Goal: Task Accomplishment & Management: Manage account settings

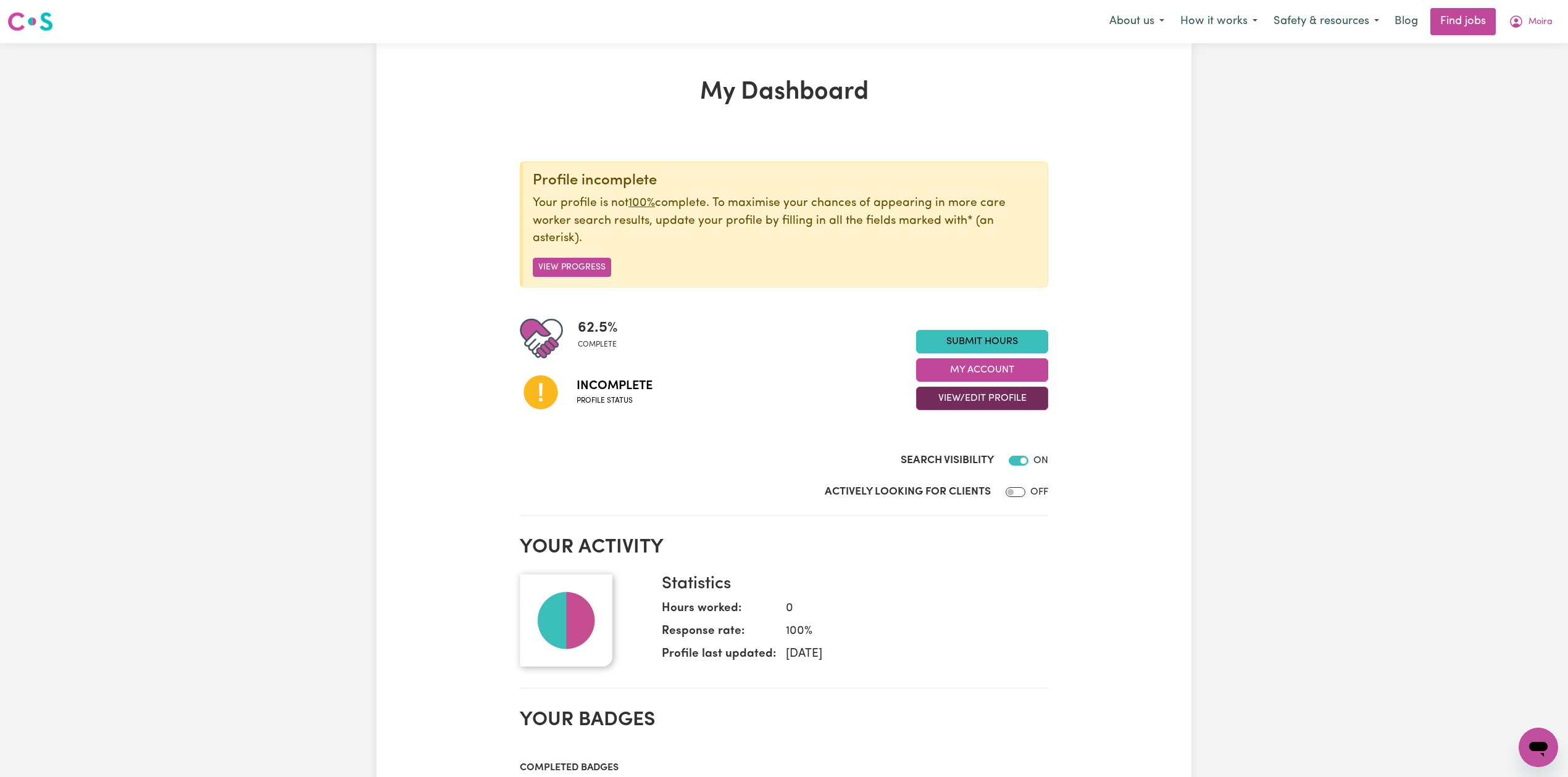
click at [998, 404] on button "View/Edit Profile" at bounding box center [982, 398] width 133 height 24
click at [978, 456] on link "Edit Profile" at bounding box center [974, 456] width 116 height 25
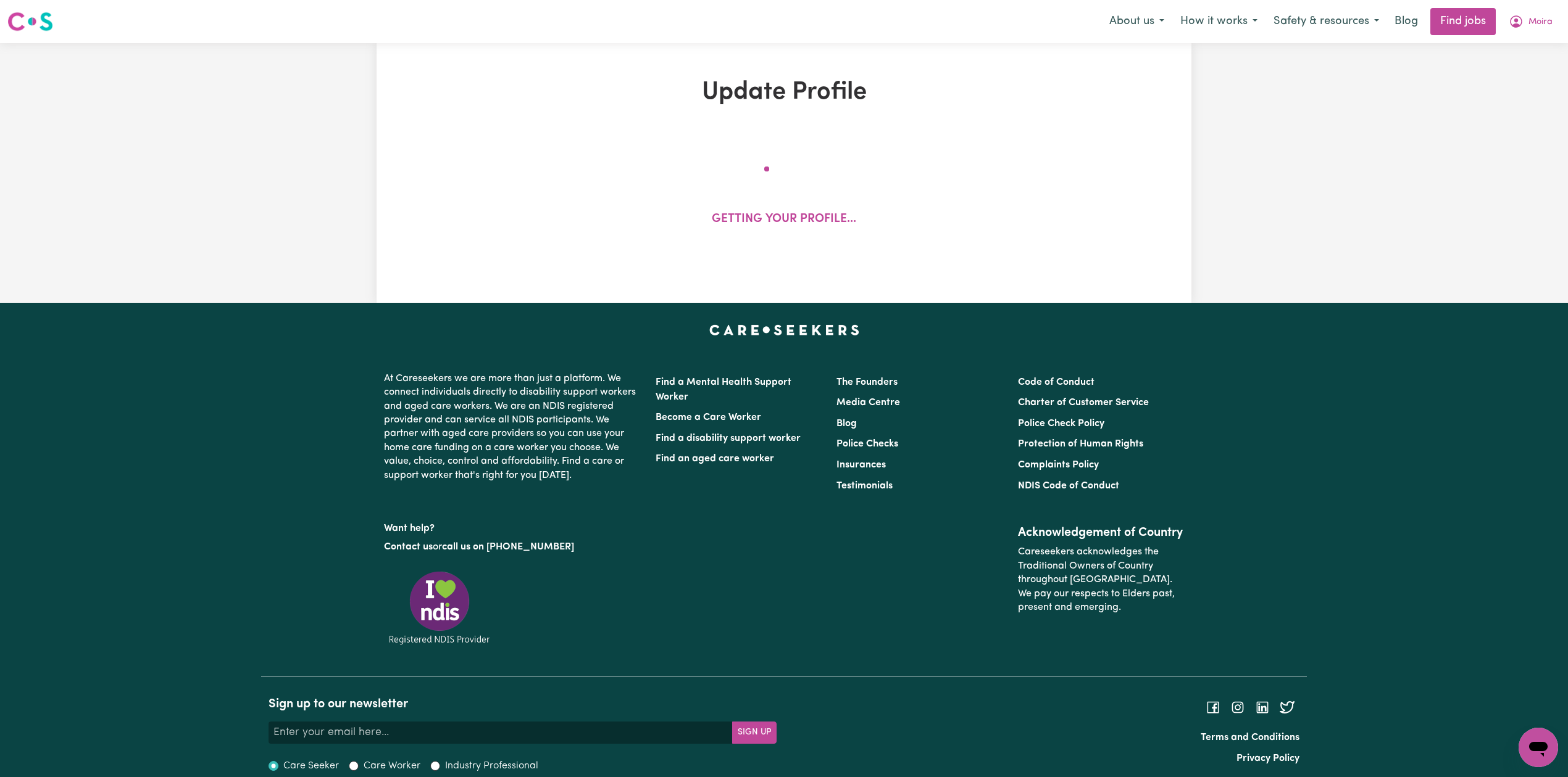
select select "[DEMOGRAPHIC_DATA]"
select select "[DEMOGRAPHIC_DATA] Citizen"
select select "Studying a healthcare related degree or qualification"
select select "40"
select select "50"
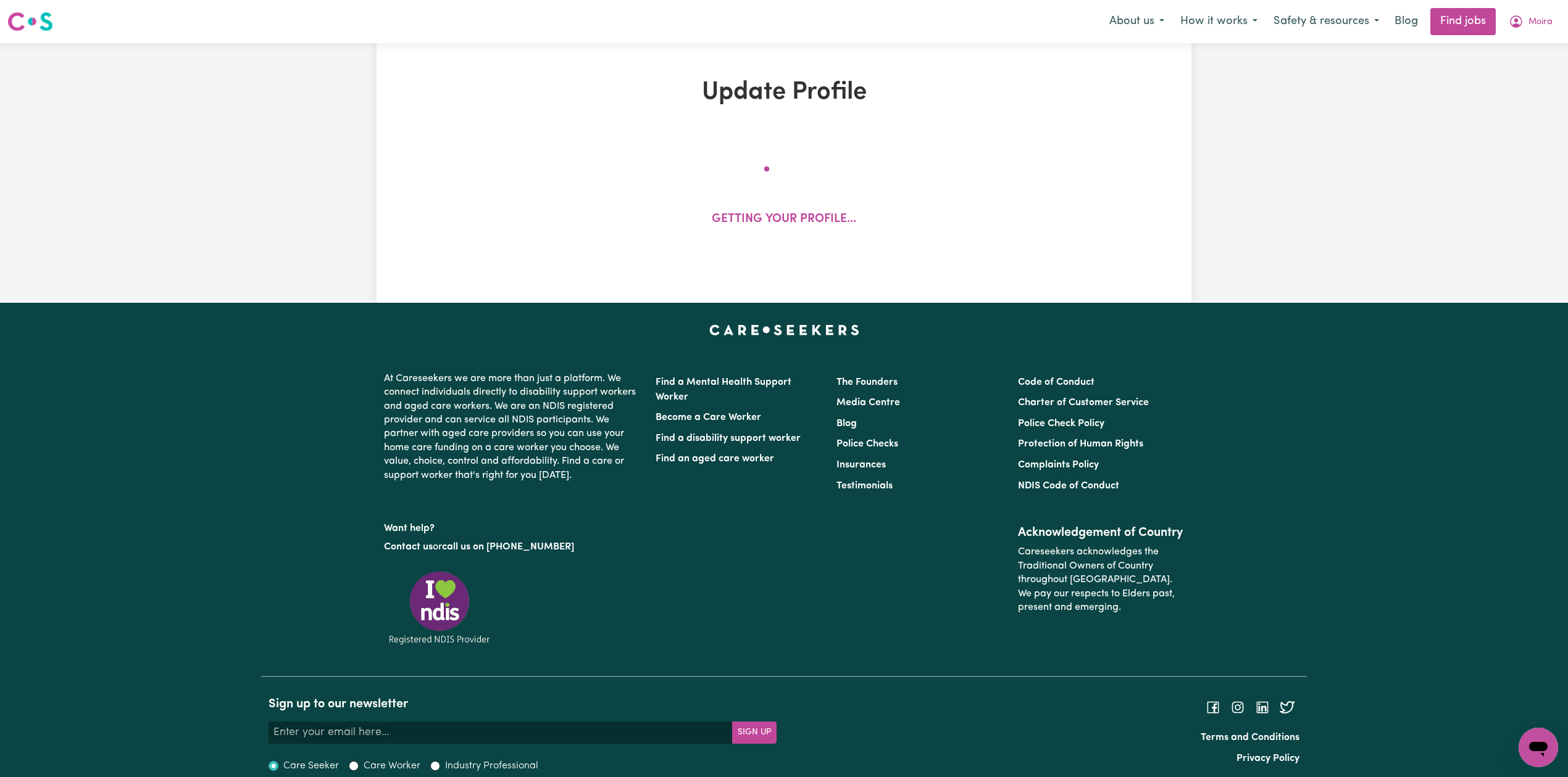
select select "50"
select select "60"
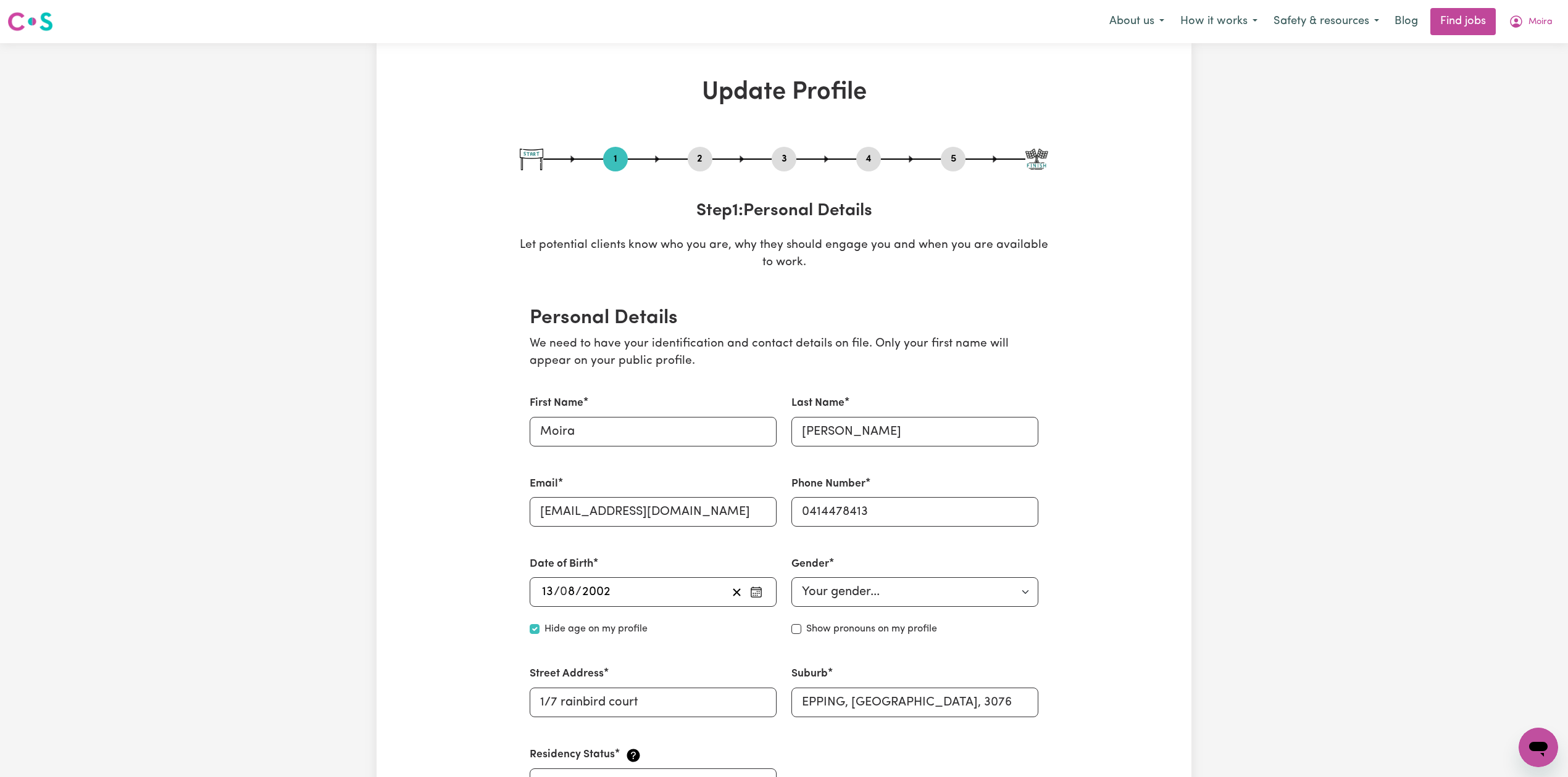
click at [700, 154] on button "2" at bounding box center [700, 159] width 25 height 16
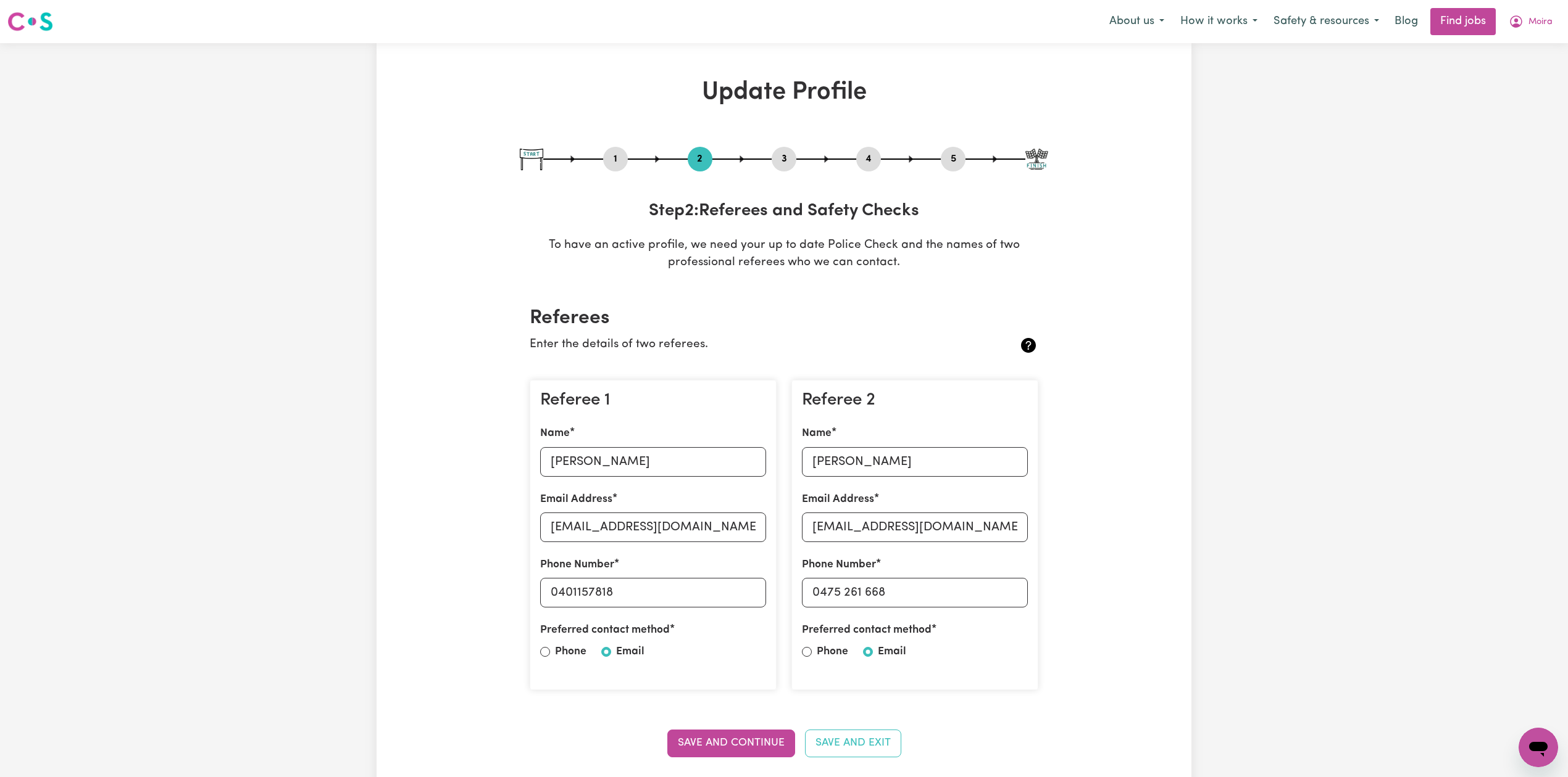
scroll to position [82, 0]
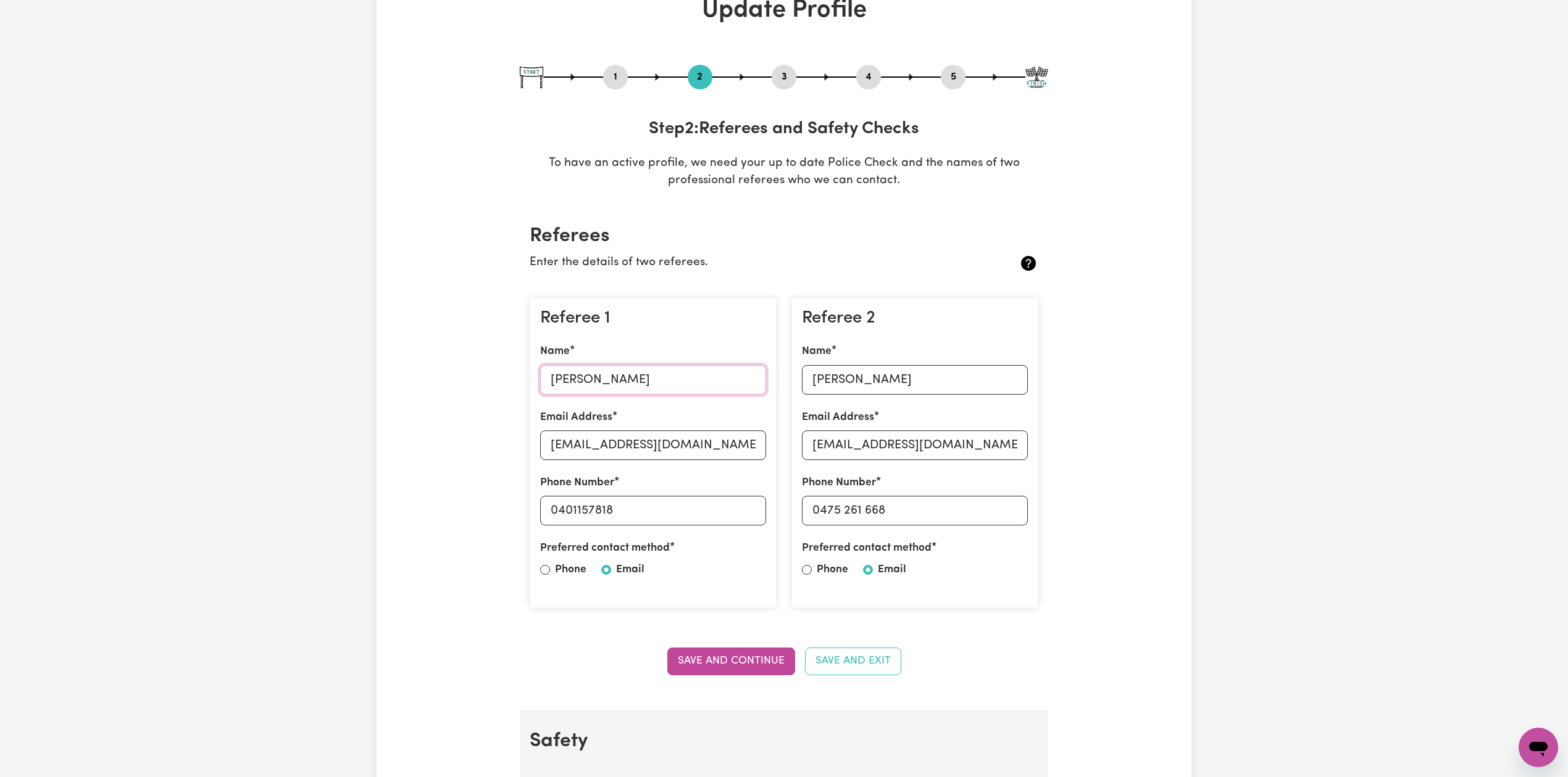
click at [593, 373] on input "[PERSON_NAME]" at bounding box center [653, 381] width 226 height 30
click at [595, 449] on input "[EMAIL_ADDRESS][DOMAIN_NAME]" at bounding box center [653, 446] width 226 height 30
drag, startPoint x: 560, startPoint y: 509, endPoint x: 649, endPoint y: 514, distance: 89.1
click at [649, 514] on input "0401157818" at bounding box center [653, 511] width 226 height 30
click at [925, 382] on input "[PERSON_NAME]" at bounding box center [915, 381] width 226 height 30
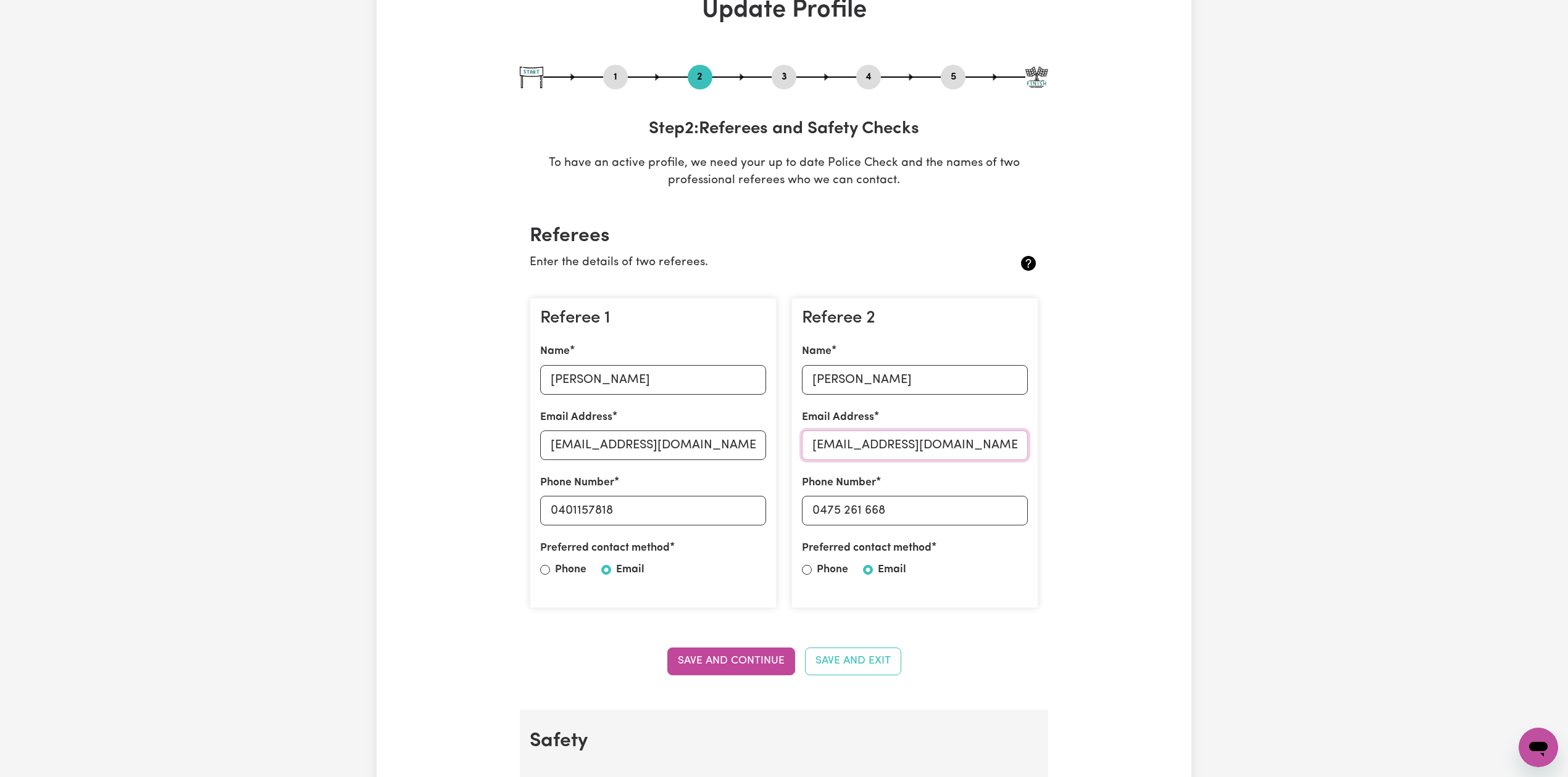
click at [843, 445] on input "[EMAIL_ADDRESS][DOMAIN_NAME]" at bounding box center [915, 446] width 226 height 30
drag, startPoint x: 820, startPoint y: 509, endPoint x: 976, endPoint y: 513, distance: 156.1
click at [976, 513] on input "0475 261 668" at bounding box center [915, 511] width 226 height 30
click at [951, 84] on button "5" at bounding box center [953, 77] width 25 height 16
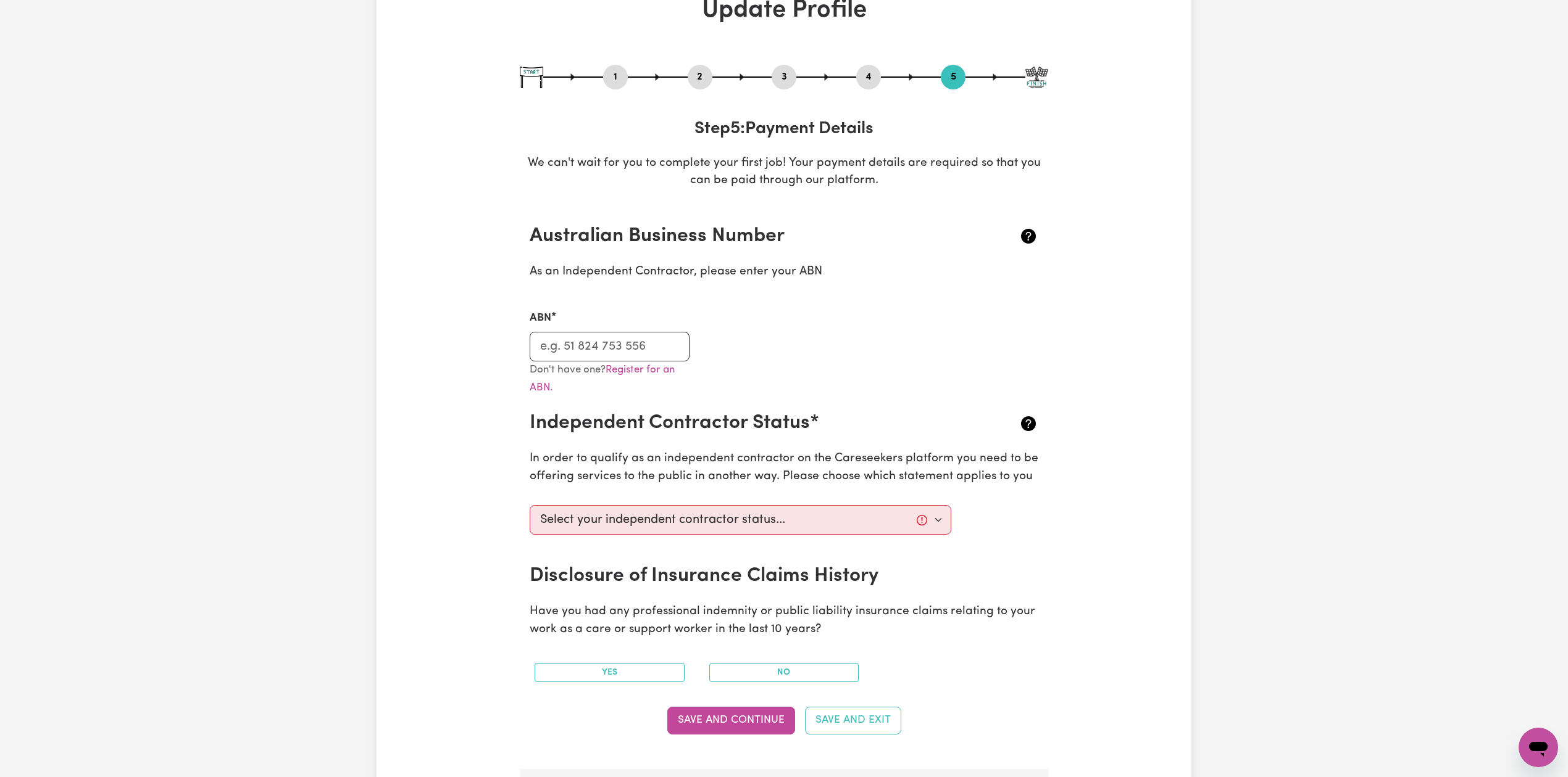
scroll to position [0, 0]
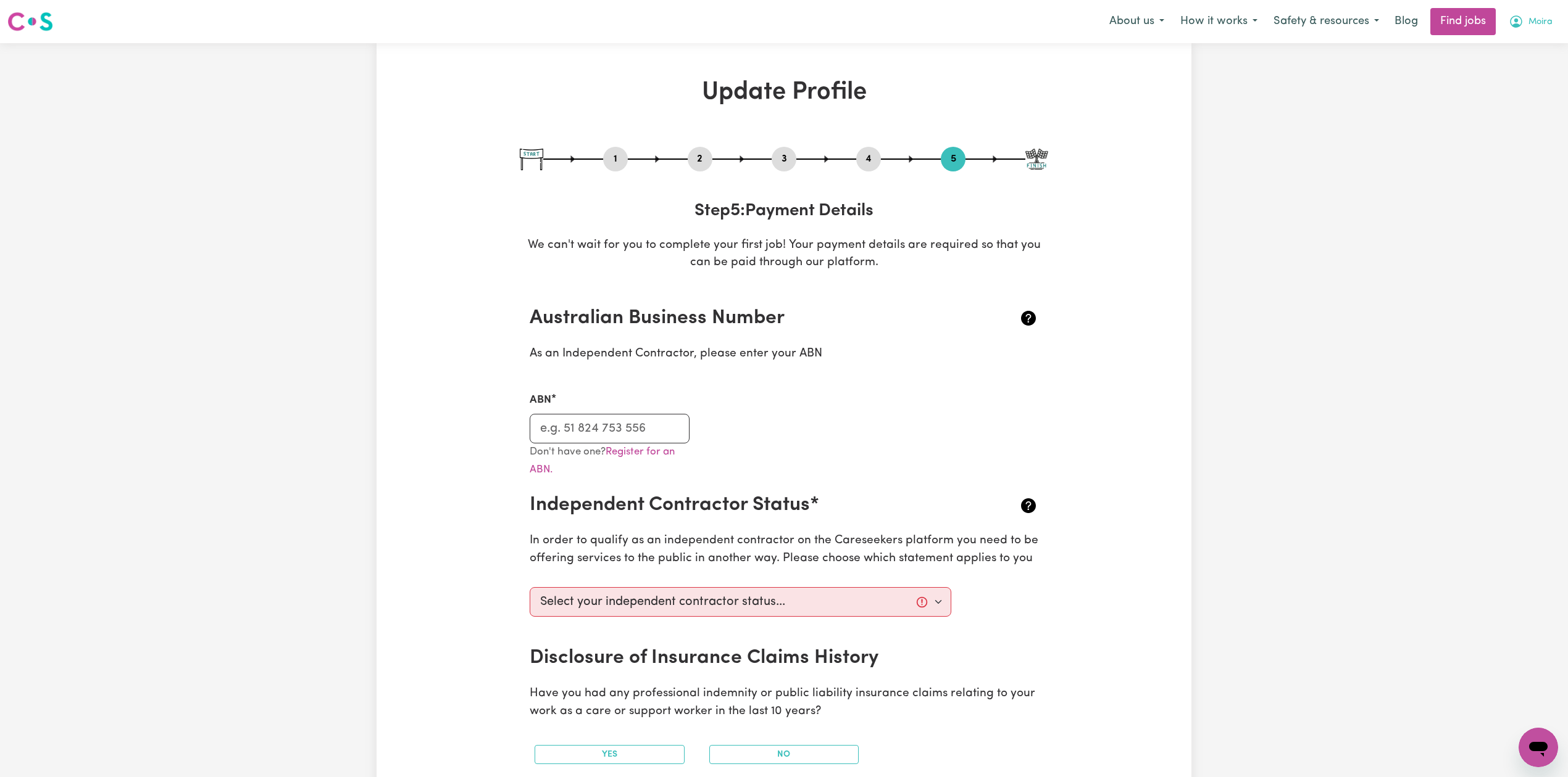
click at [1546, 21] on span "Moira" at bounding box center [1540, 21] width 24 height 13
click at [1519, 107] on div "My Account My Dashboard Logout" at bounding box center [1511, 72] width 99 height 71
click at [1519, 87] on link "Logout" at bounding box center [1511, 94] width 97 height 24
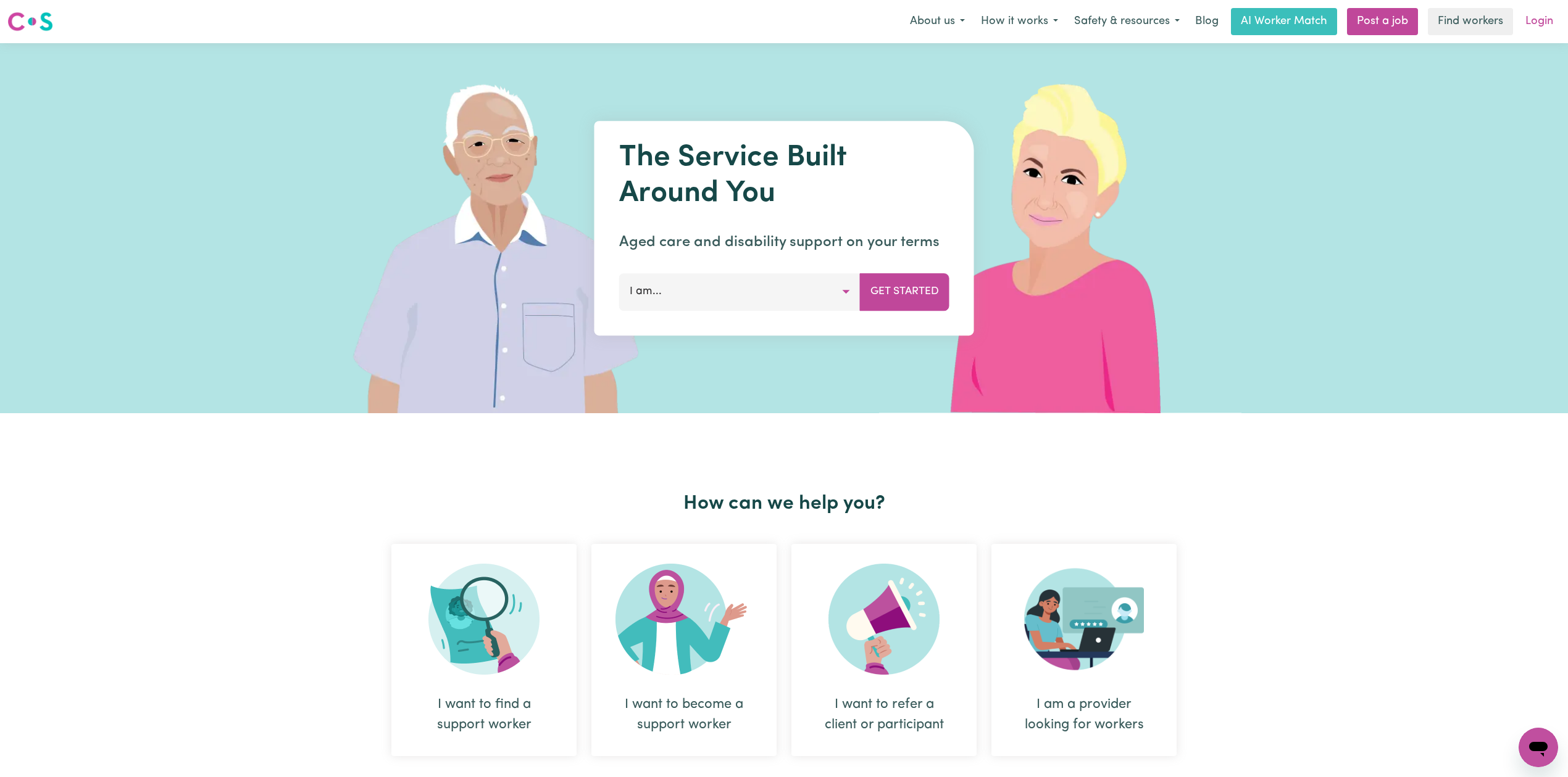
click at [1551, 26] on link "Login" at bounding box center [1539, 21] width 42 height 27
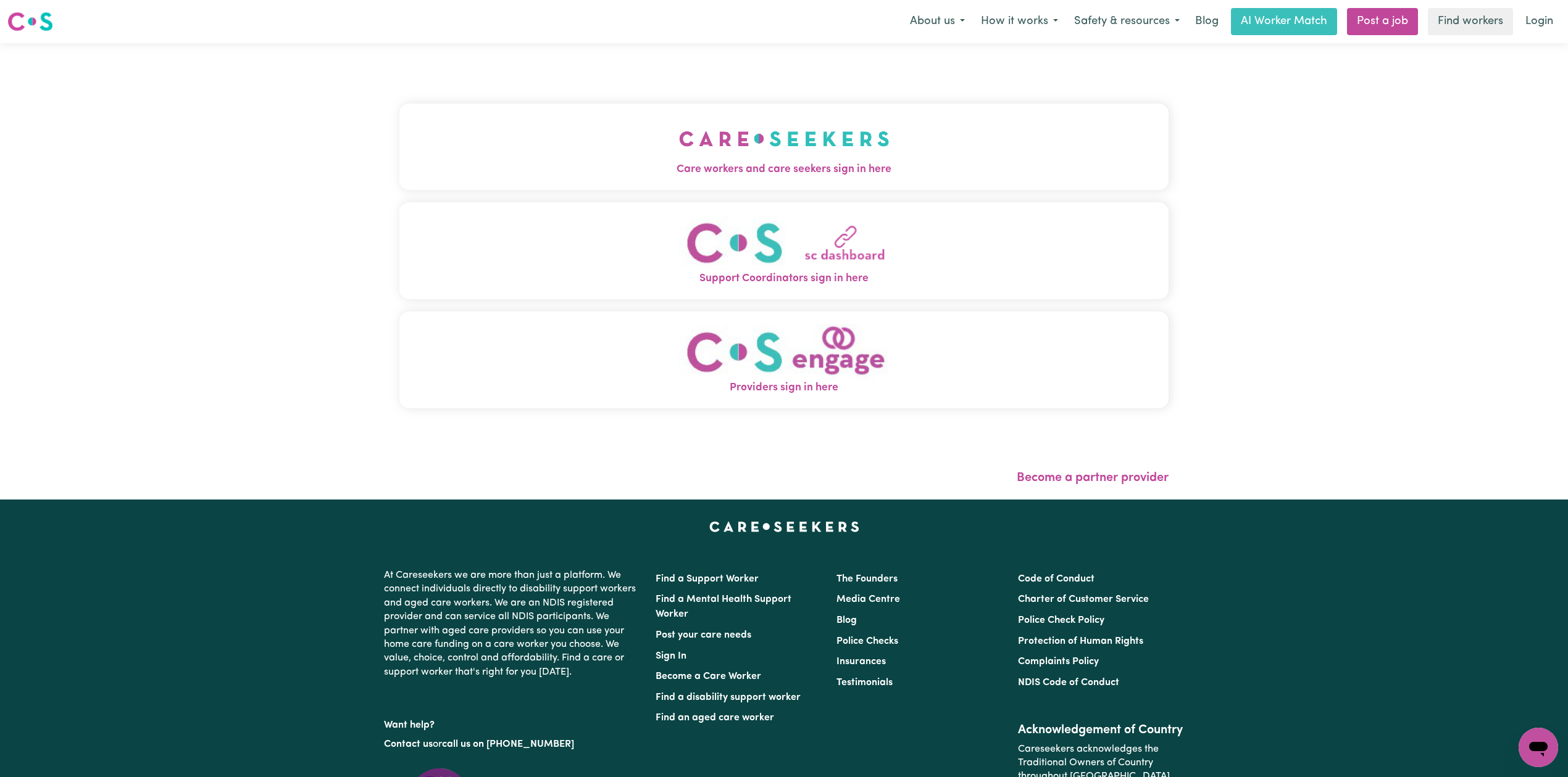
click at [679, 140] on img "Care workers and care seekers sign in here" at bounding box center [784, 139] width 210 height 46
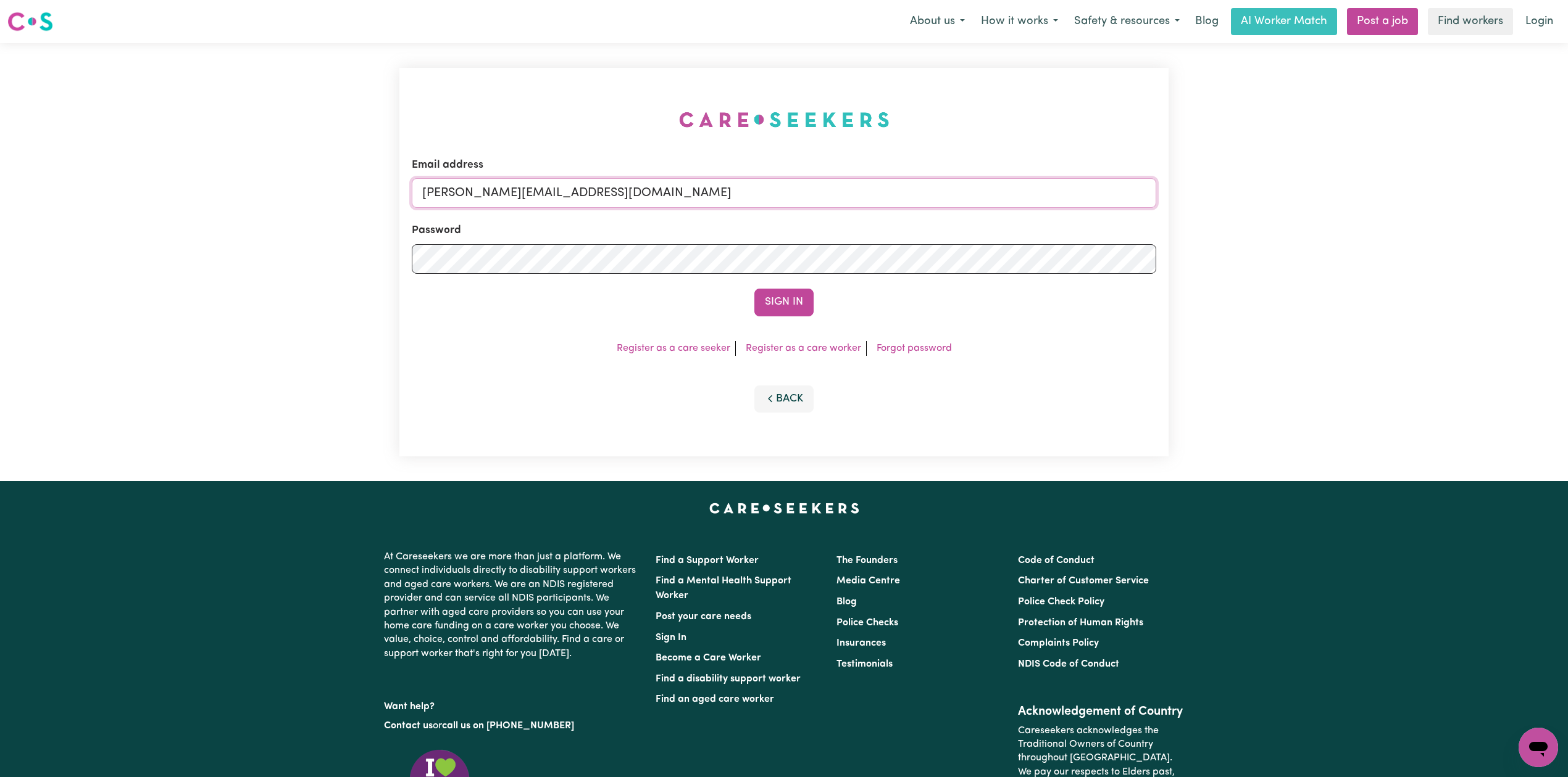
drag, startPoint x: 588, startPoint y: 185, endPoint x: 580, endPoint y: 207, distance: 23.4
click at [586, 201] on input "[PERSON_NAME][EMAIL_ADDRESS][DOMAIN_NAME]" at bounding box center [784, 193] width 745 height 30
drag, startPoint x: 487, startPoint y: 195, endPoint x: 805, endPoint y: 237, distance: 320.8
click at [814, 230] on form "Email address Superuser~[EMAIL_ADDRESS][DOMAIN_NAME] Password Sign In" at bounding box center [784, 237] width 745 height 159
type input "Superuser~[EMAIL_ADDRESS][DOMAIN_NAME]"
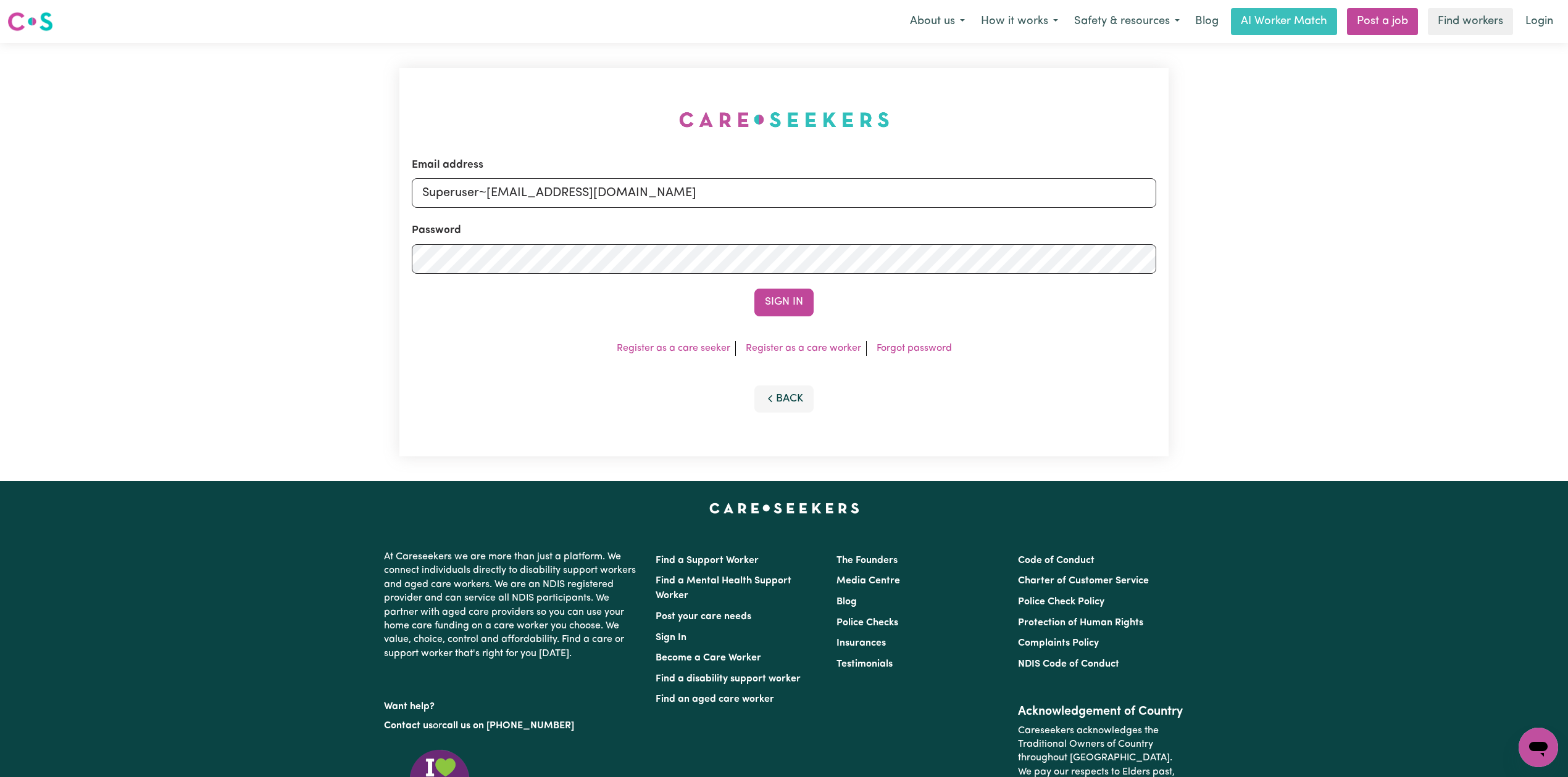
click at [763, 297] on button "Sign In" at bounding box center [784, 302] width 59 height 27
